Goal: Transaction & Acquisition: Obtain resource

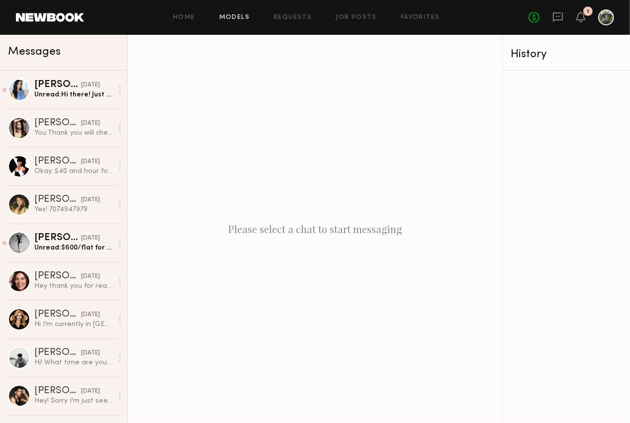
click at [234, 18] on link "Models" at bounding box center [234, 17] width 30 height 6
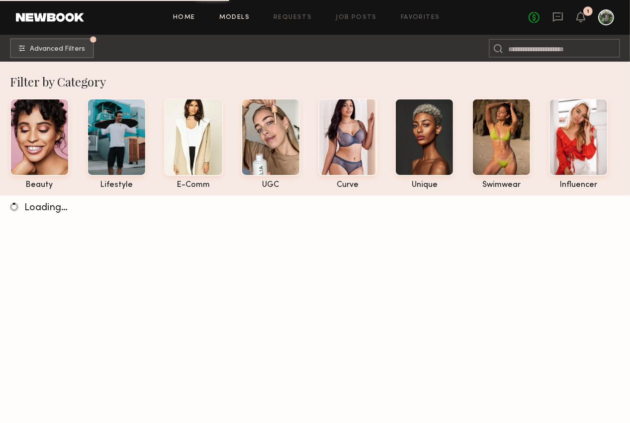
click at [183, 19] on link "Home" at bounding box center [184, 17] width 22 height 6
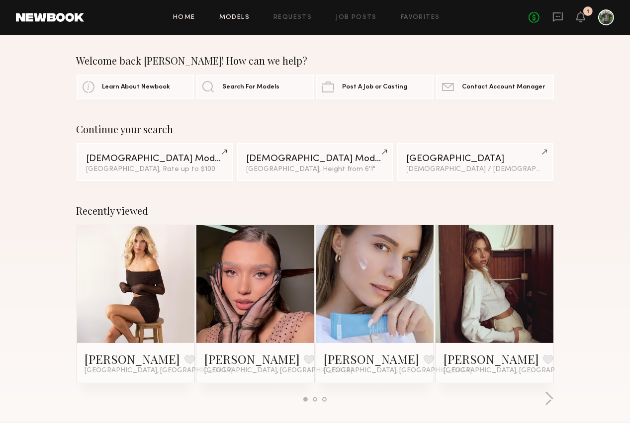
click at [243, 16] on link "Models" at bounding box center [234, 17] width 30 height 6
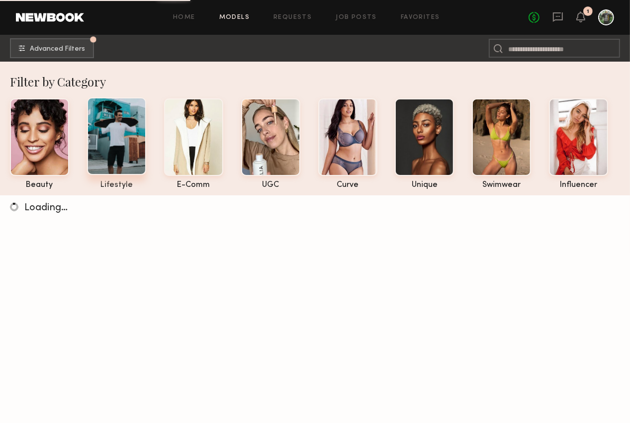
click at [110, 160] on div at bounding box center [116, 136] width 59 height 78
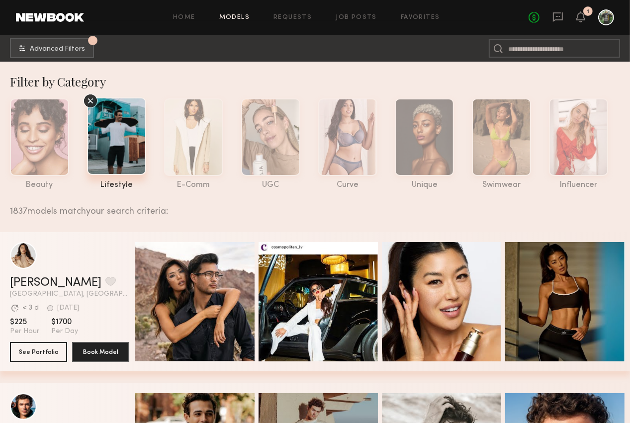
click at [91, 102] on icon at bounding box center [90, 100] width 15 height 15
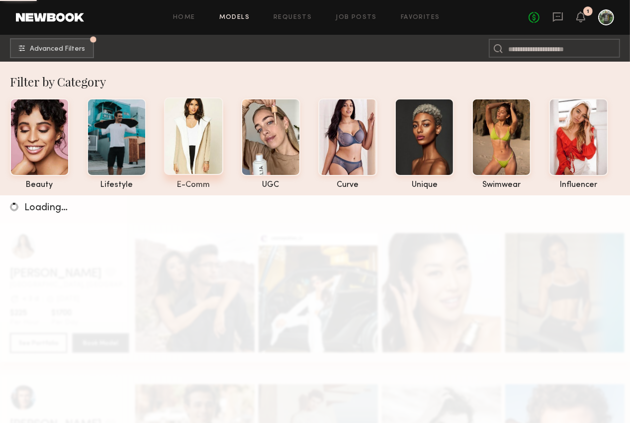
click at [178, 143] on div at bounding box center [193, 136] width 59 height 78
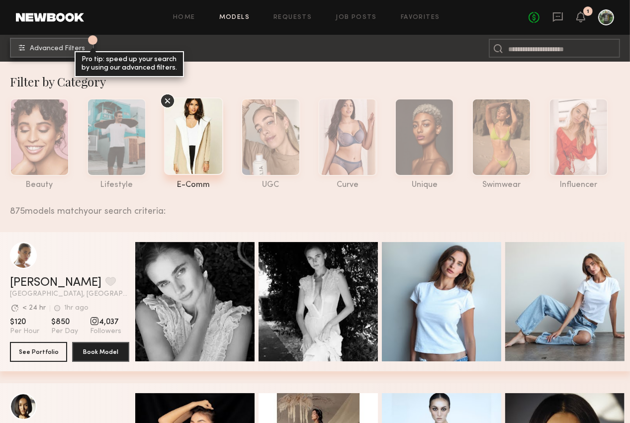
click at [48, 53] on button "1 Advanced Filters Pro tip: speed up your search by using our advanced filters." at bounding box center [52, 48] width 84 height 20
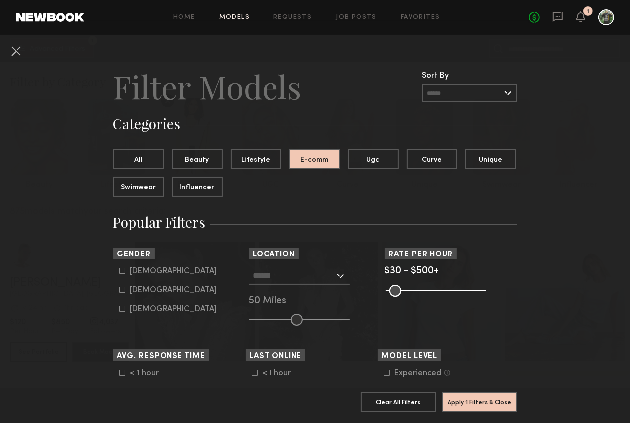
click at [122, 271] on icon at bounding box center [122, 271] width 6 height 6
type input "*"
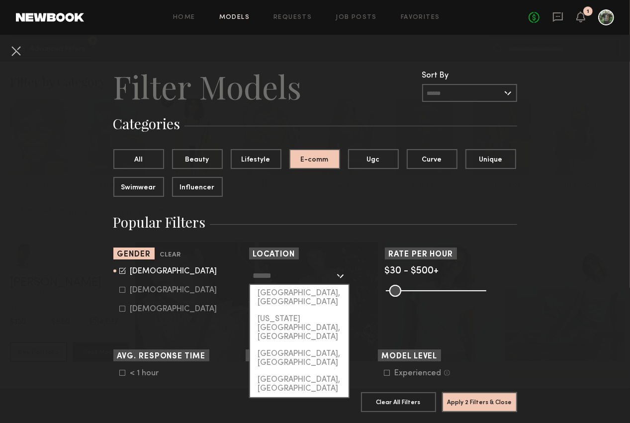
click at [279, 277] on input "text" at bounding box center [293, 275] width 81 height 17
click at [276, 290] on div "[GEOGRAPHIC_DATA], [GEOGRAPHIC_DATA]" at bounding box center [299, 298] width 98 height 26
type input "**********"
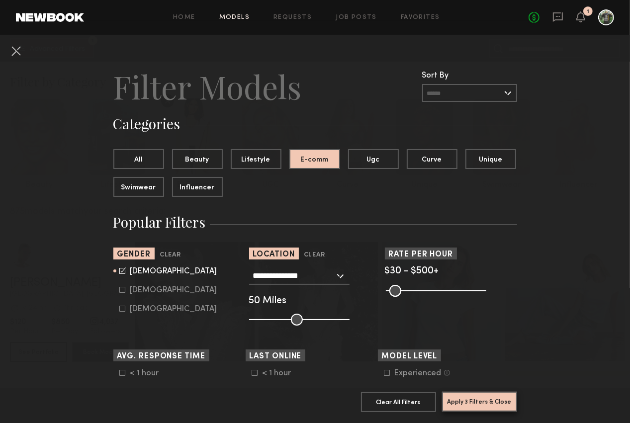
click at [467, 399] on button "Apply 3 Filters & Close" at bounding box center [479, 402] width 75 height 20
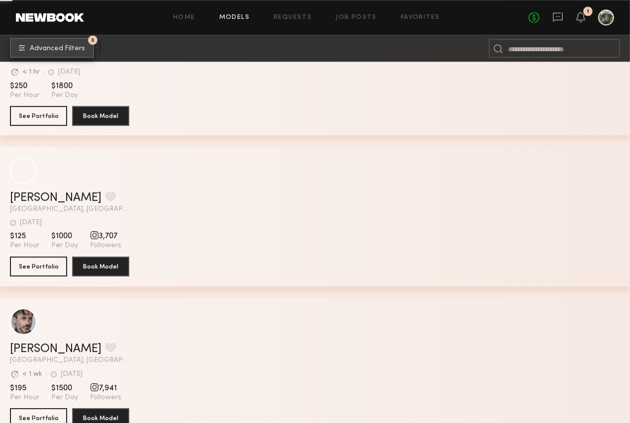
scroll to position [8706, 0]
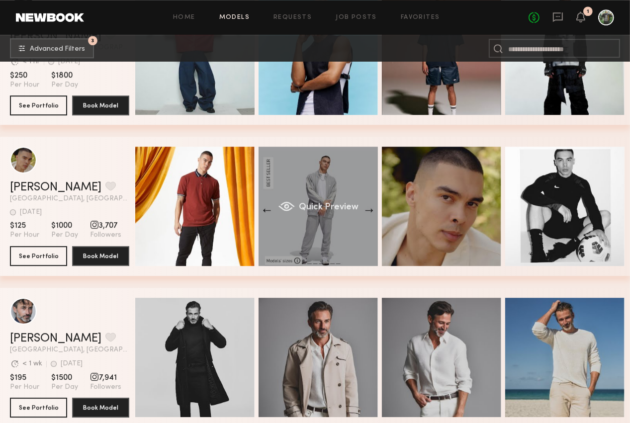
click at [373, 209] on div "Quick Preview" at bounding box center [317, 206] width 119 height 119
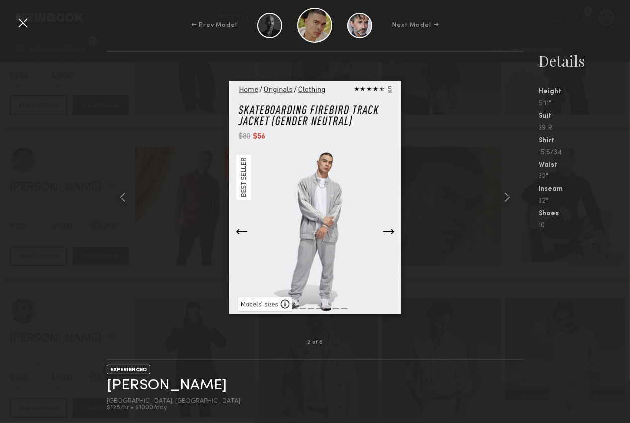
click at [388, 231] on img at bounding box center [315, 198] width 172 height 234
click at [20, 25] on div at bounding box center [23, 23] width 16 height 16
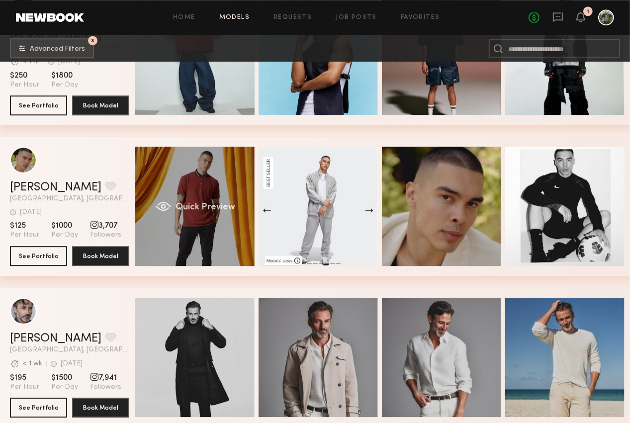
click at [190, 197] on div "Quick Preview" at bounding box center [194, 206] width 119 height 119
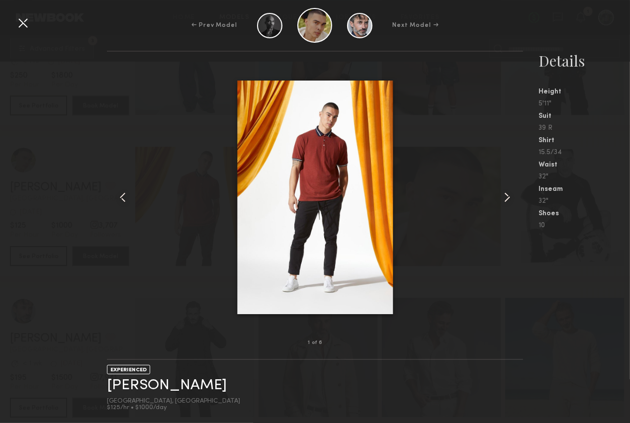
click at [510, 197] on common-icon at bounding box center [507, 197] width 16 height 16
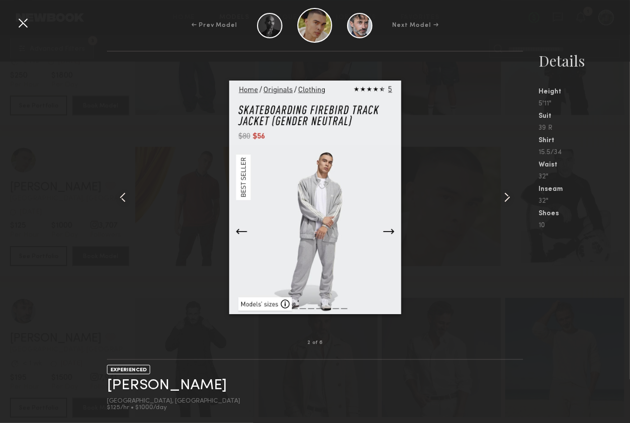
click at [27, 22] on div at bounding box center [23, 23] width 16 height 16
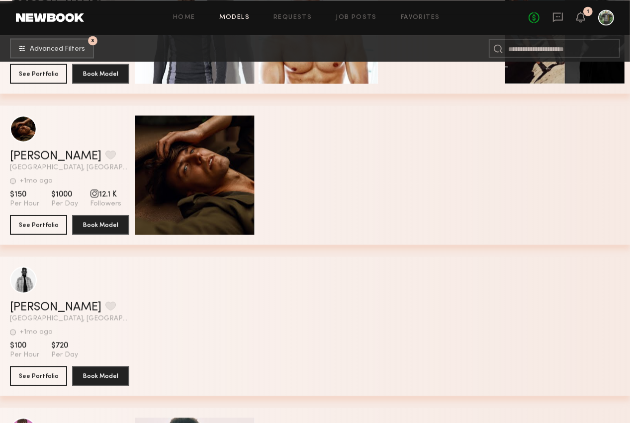
scroll to position [17598, 0]
